Goal: Navigation & Orientation: Find specific page/section

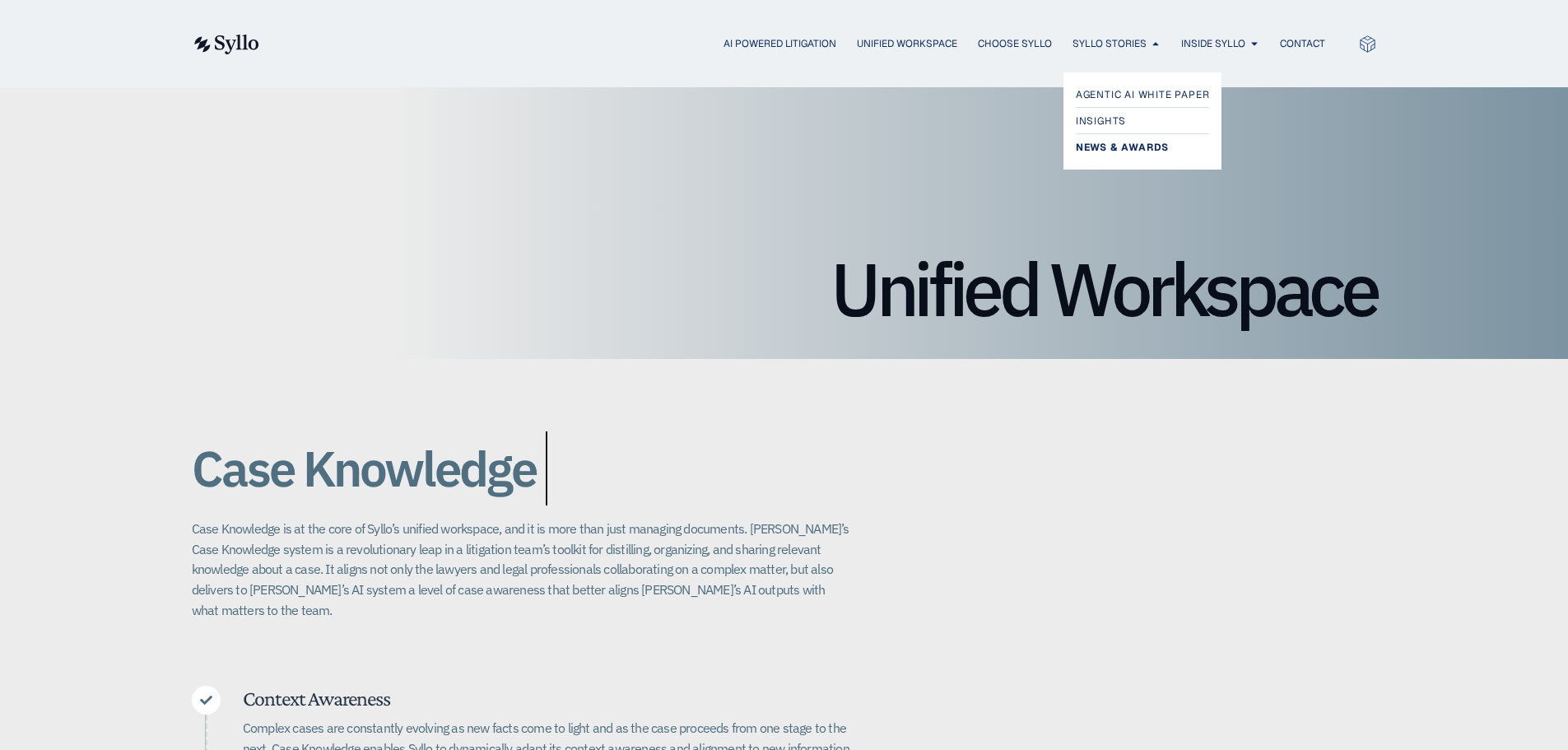
click at [1117, 153] on span "News & Awards" at bounding box center [1122, 147] width 93 height 19
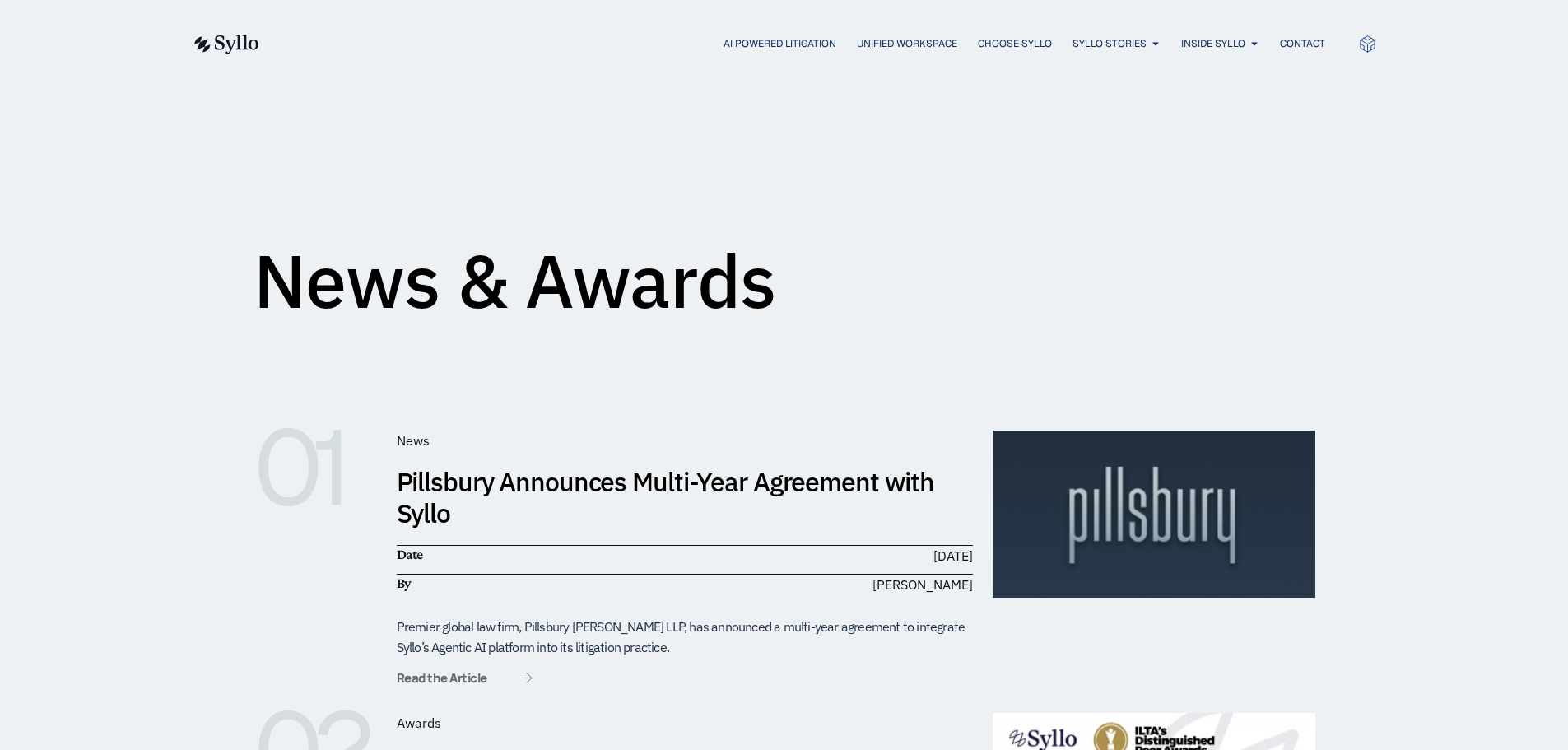
click at [438, 678] on span "Read the Article" at bounding box center [442, 678] width 91 height 13
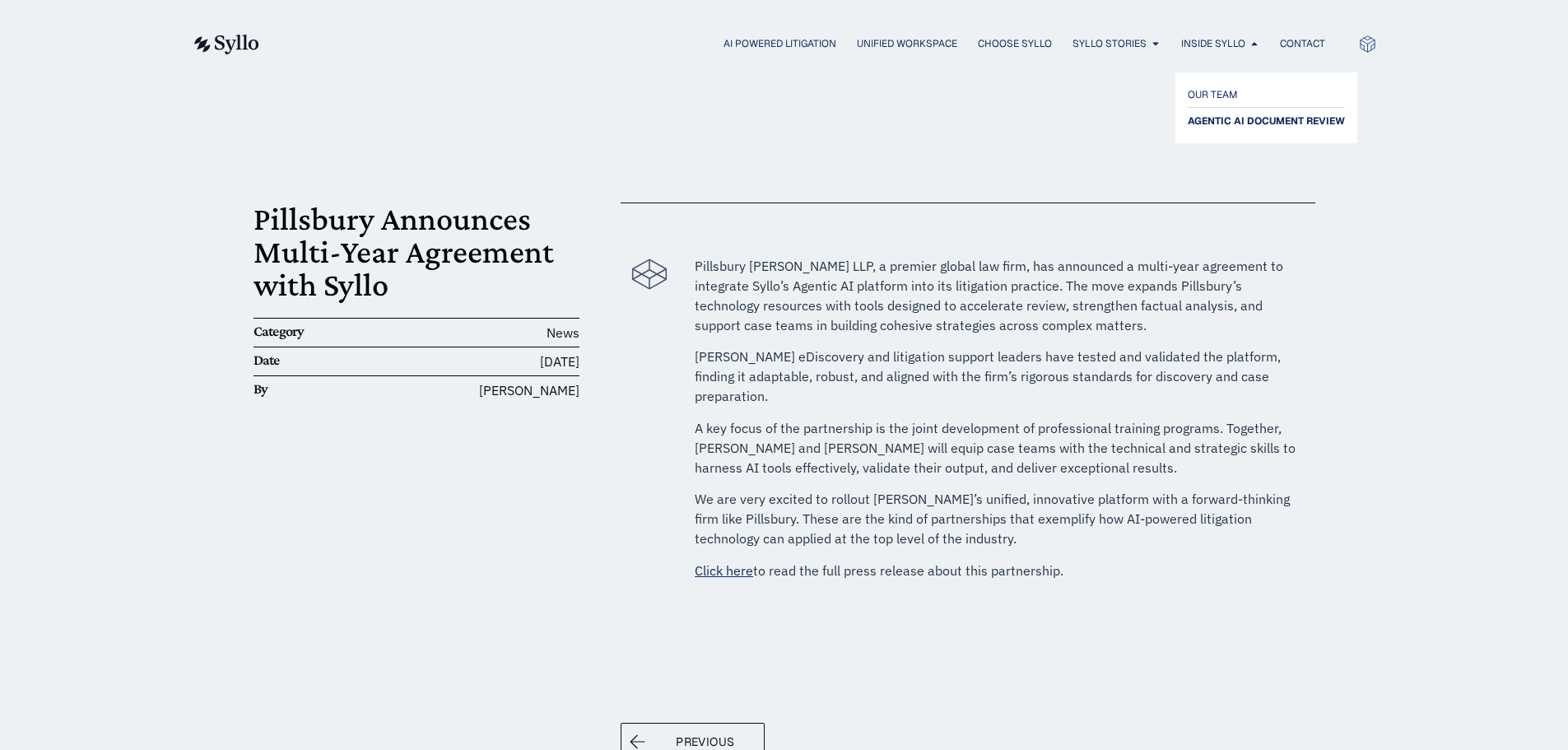
click at [1202, 126] on span "AGENTIC AI DOCUMENT REVIEW" at bounding box center [1266, 121] width 158 height 19
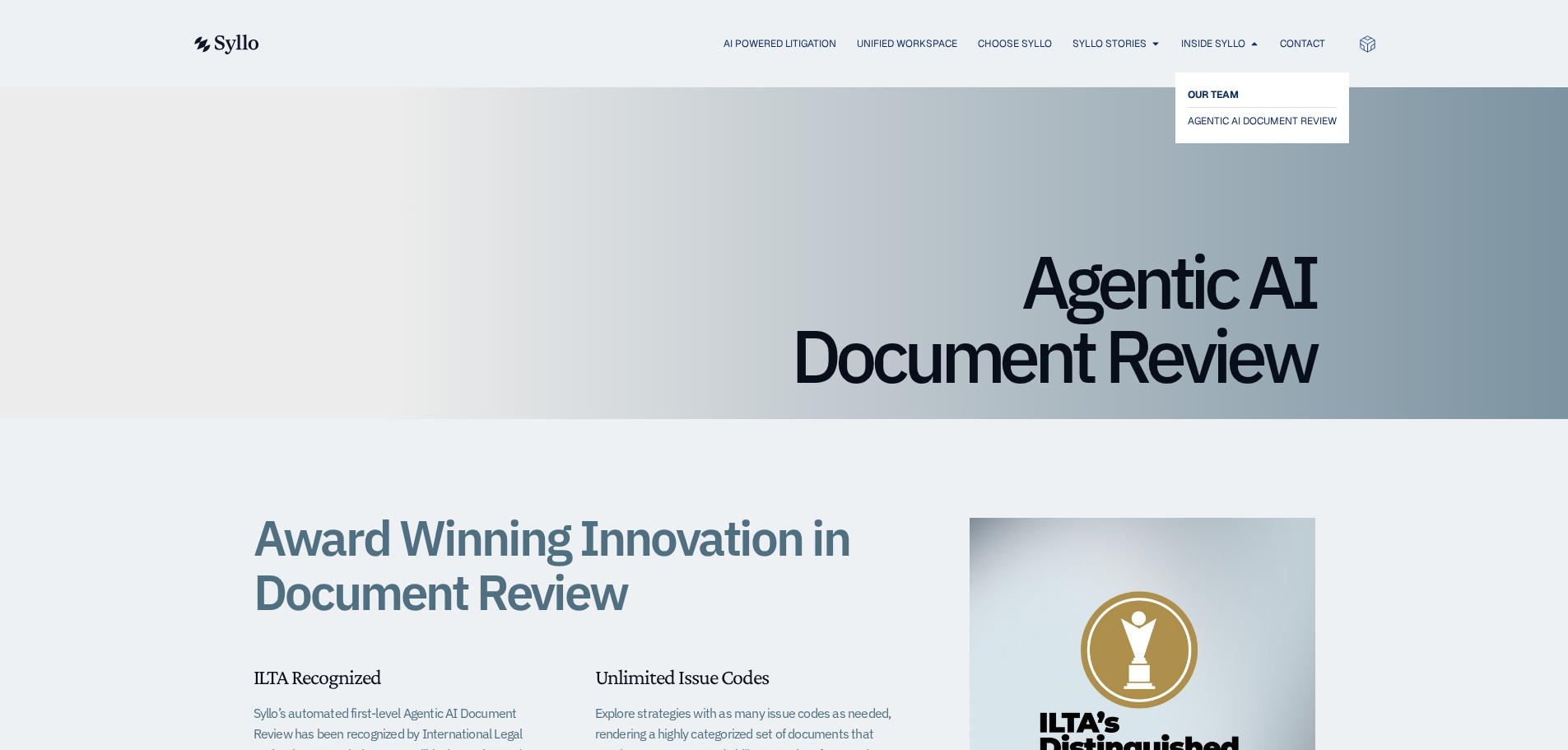
click at [1207, 101] on span "OUR TEAM" at bounding box center [1213, 95] width 51 height 19
